Goal: Navigation & Orientation: Find specific page/section

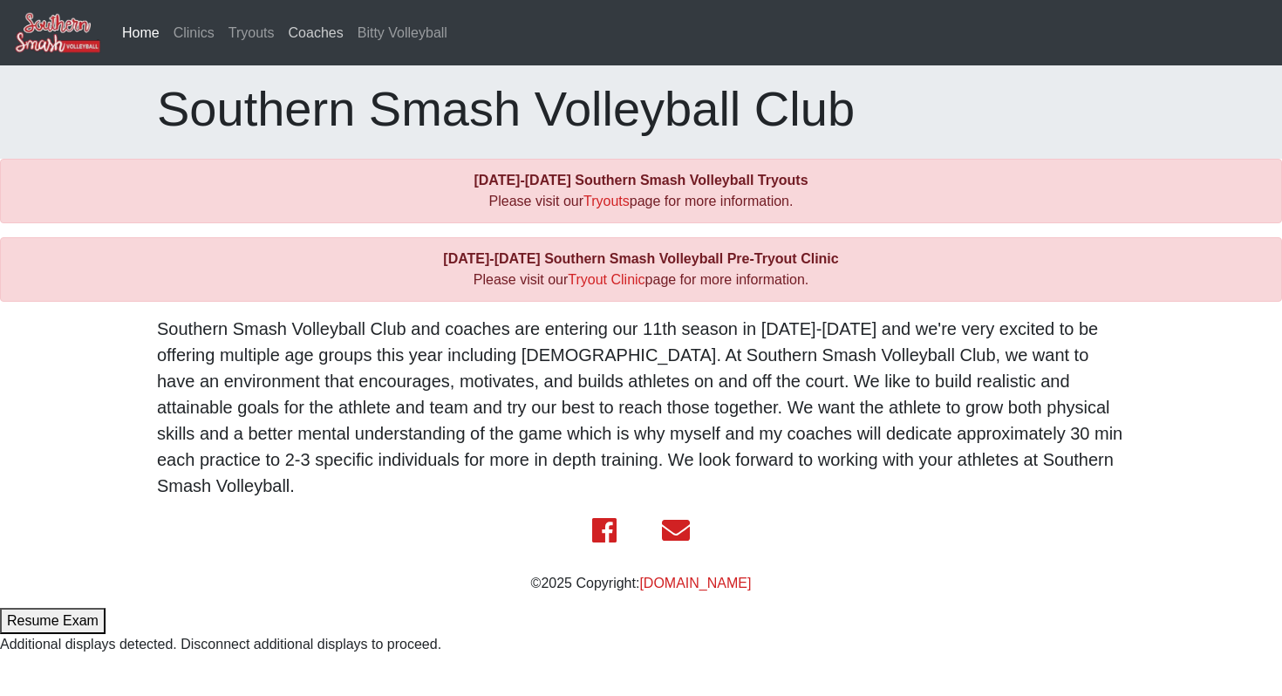
click at [327, 44] on link "Coaches" at bounding box center [316, 33] width 69 height 35
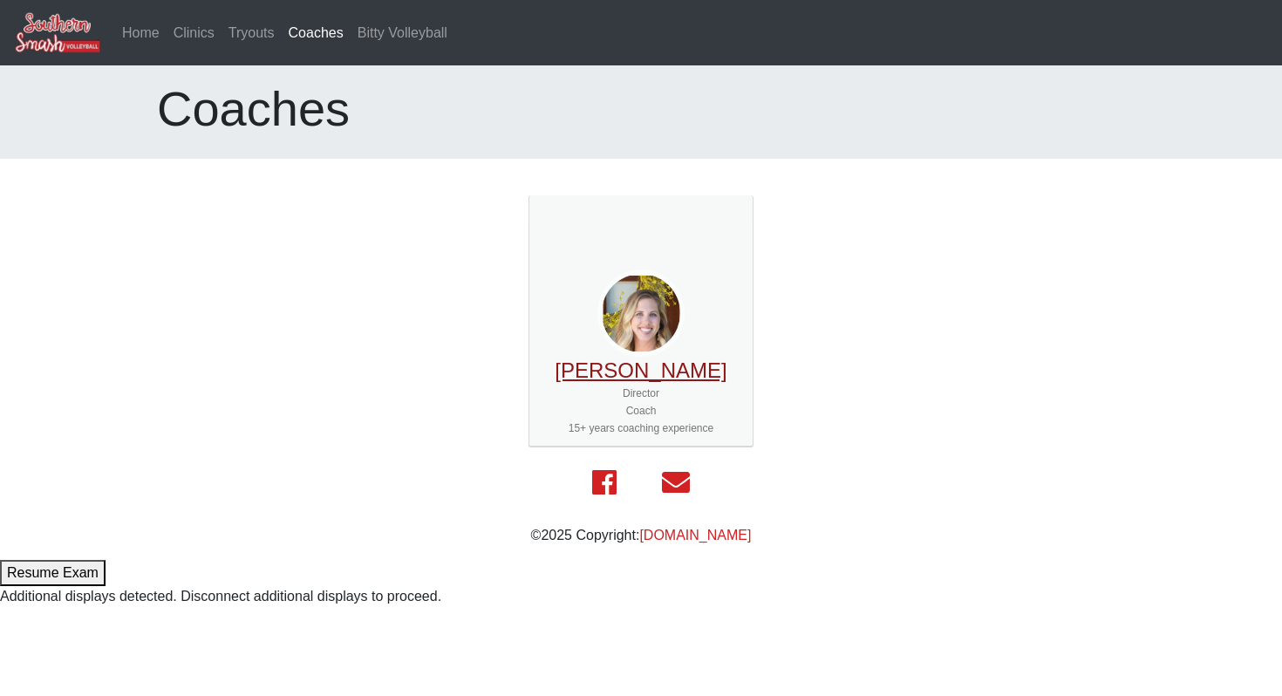
click at [655, 379] on link "[PERSON_NAME]" at bounding box center [641, 371] width 172 height 24
click at [383, 28] on link "Bitty Volleyball" at bounding box center [403, 33] width 104 height 35
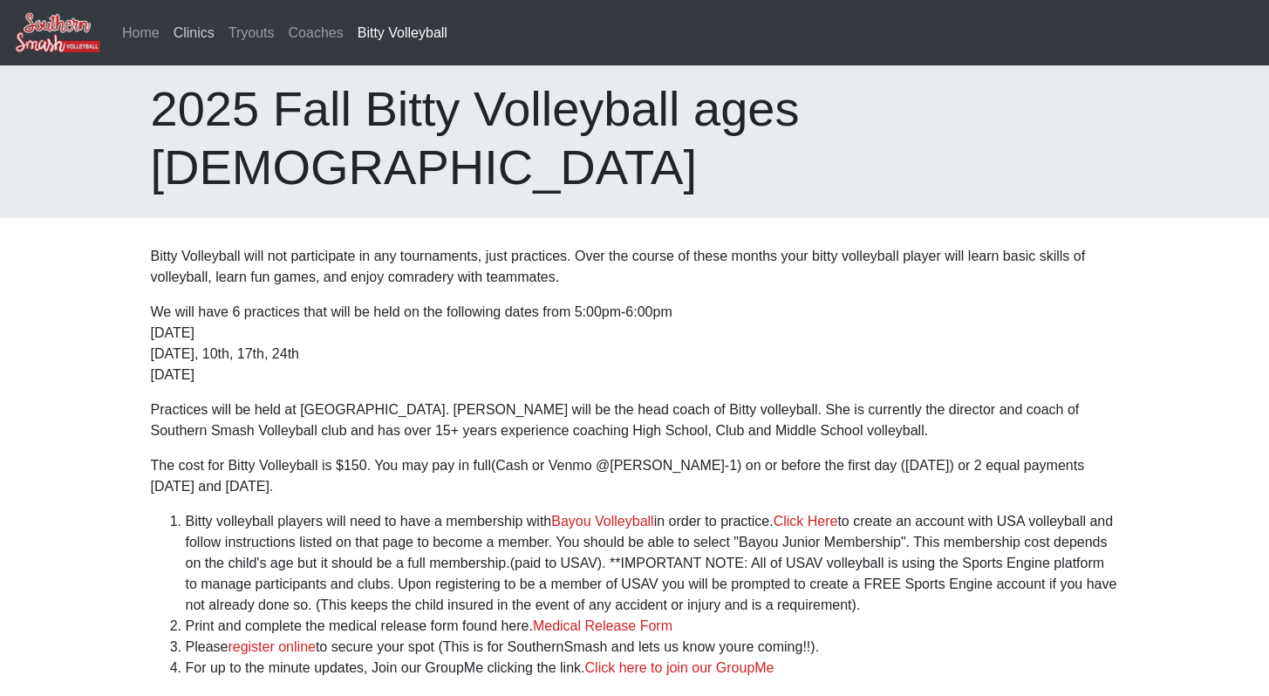
click at [181, 33] on link "Clinics" at bounding box center [194, 33] width 55 height 35
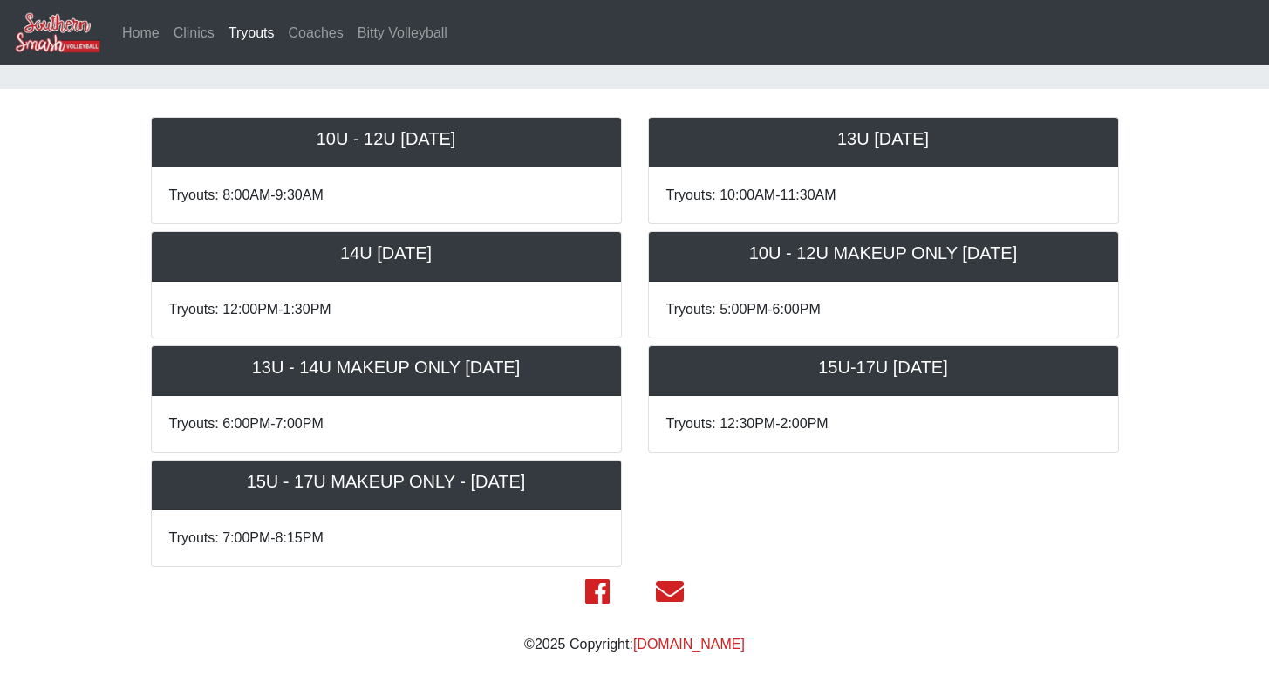
scroll to position [558, 0]
